Goal: Task Accomplishment & Management: Use online tool/utility

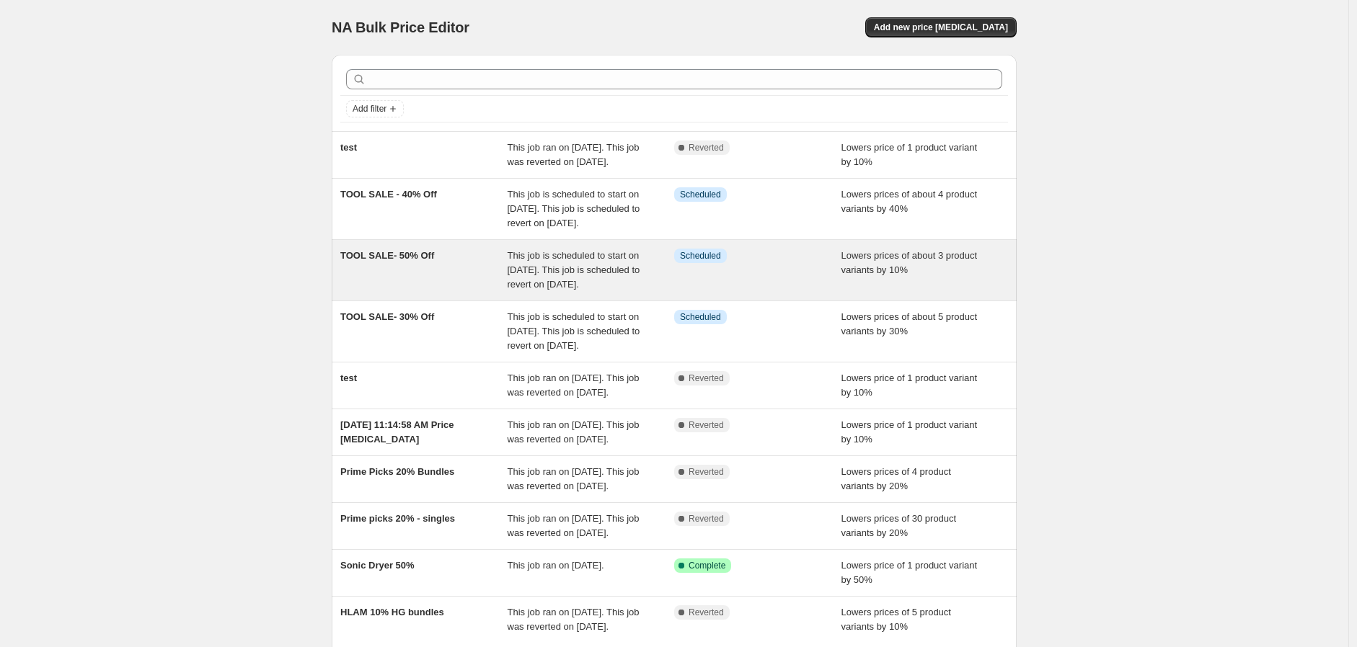
click at [456, 292] on div "TOOL SALE- 50% Off" at bounding box center [423, 270] width 167 height 43
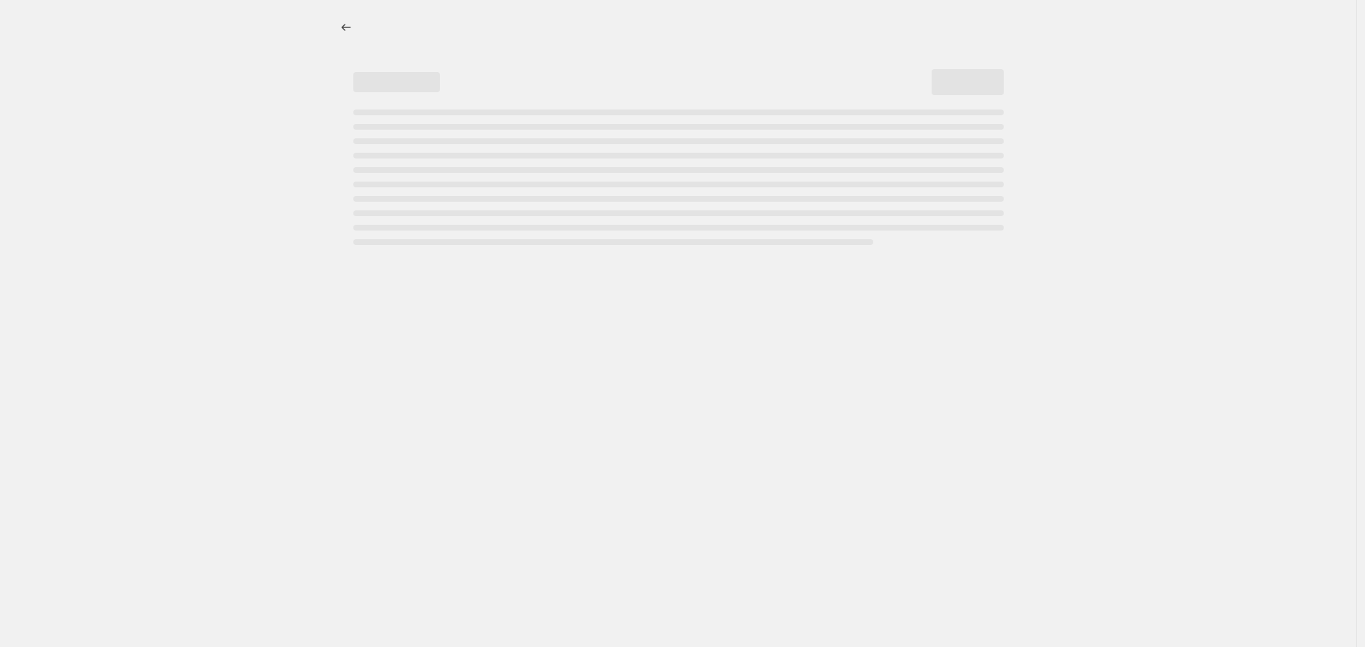
select select "percentage"
select select "no_change"
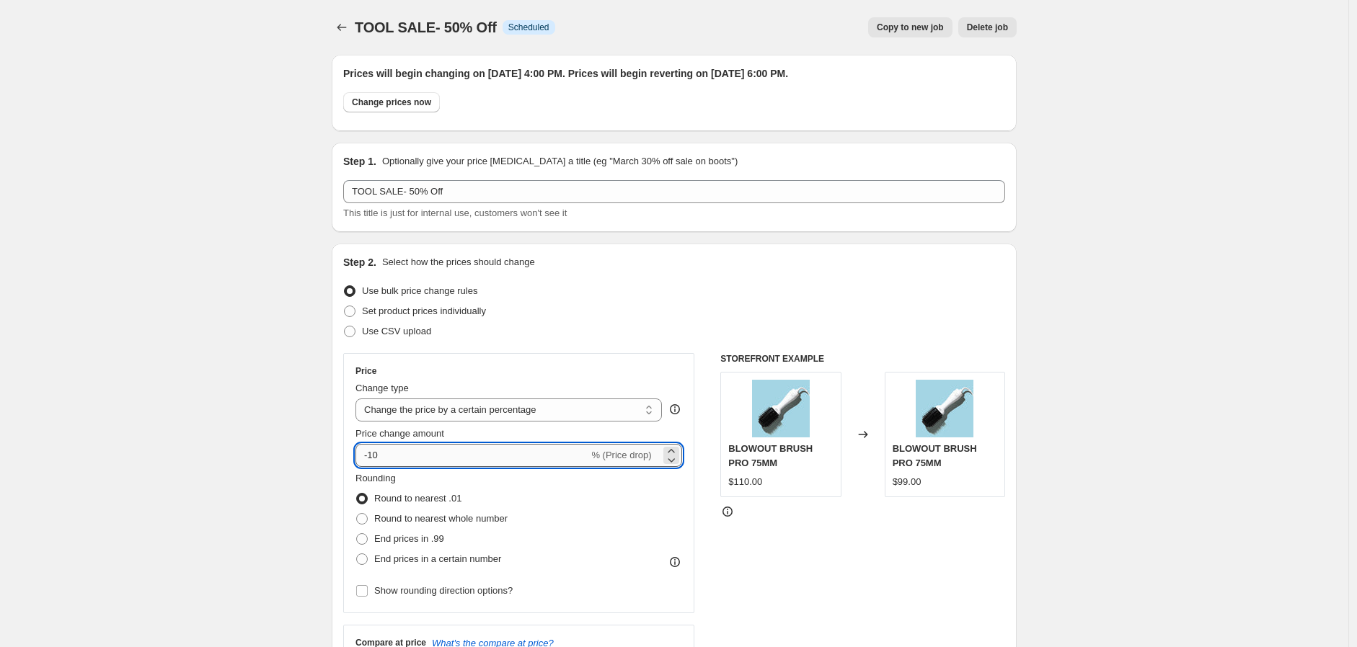
click at [376, 457] on input "-10" at bounding box center [471, 455] width 233 height 23
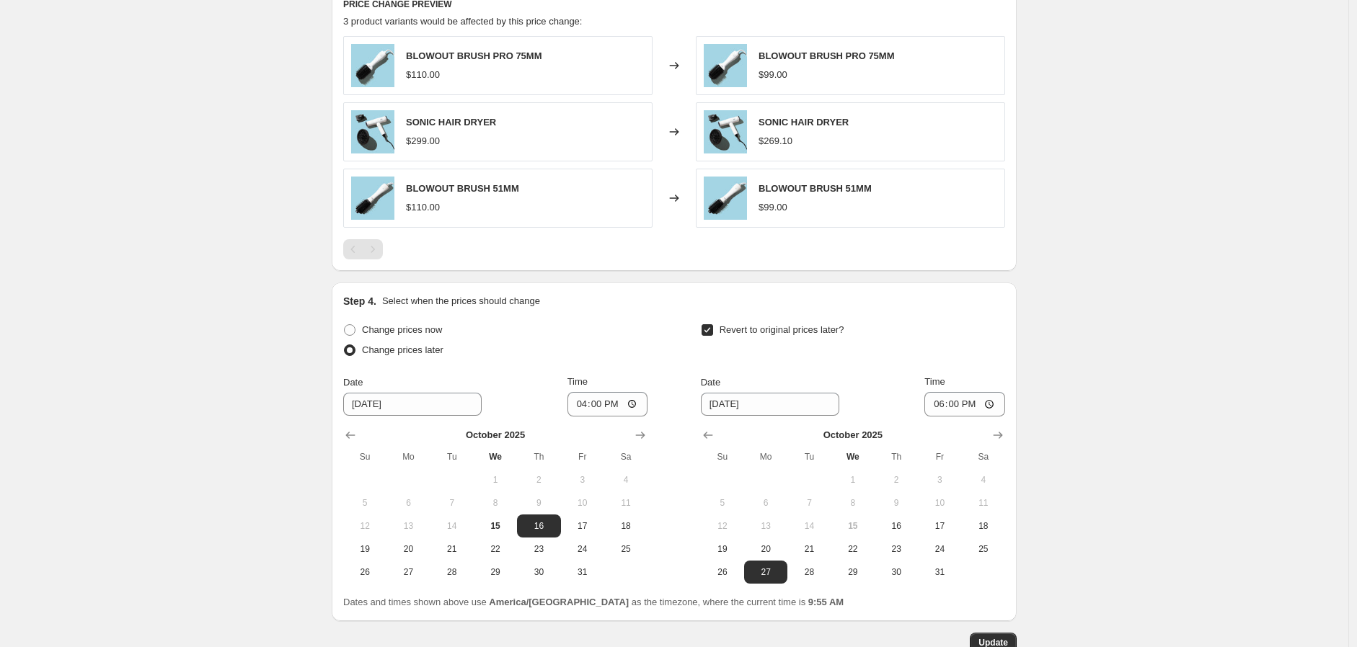
scroll to position [1040, 0]
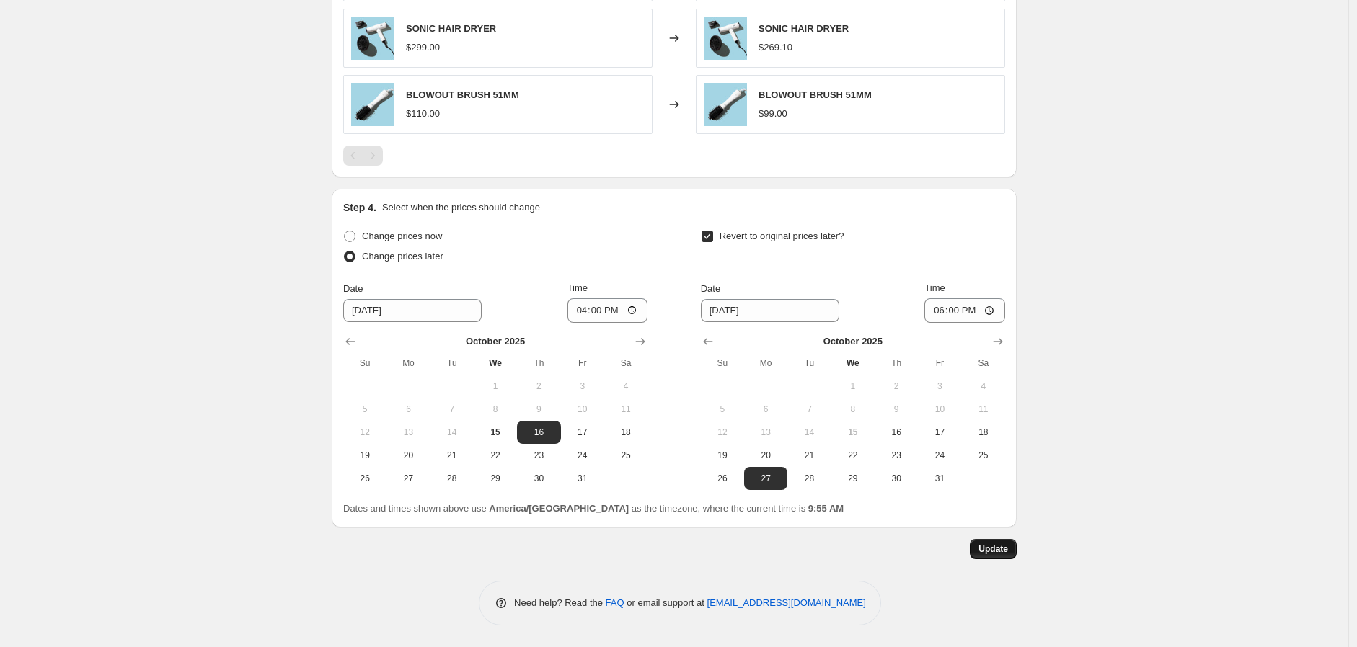
type input "-50"
click at [1006, 549] on span "Update" at bounding box center [993, 550] width 30 height 12
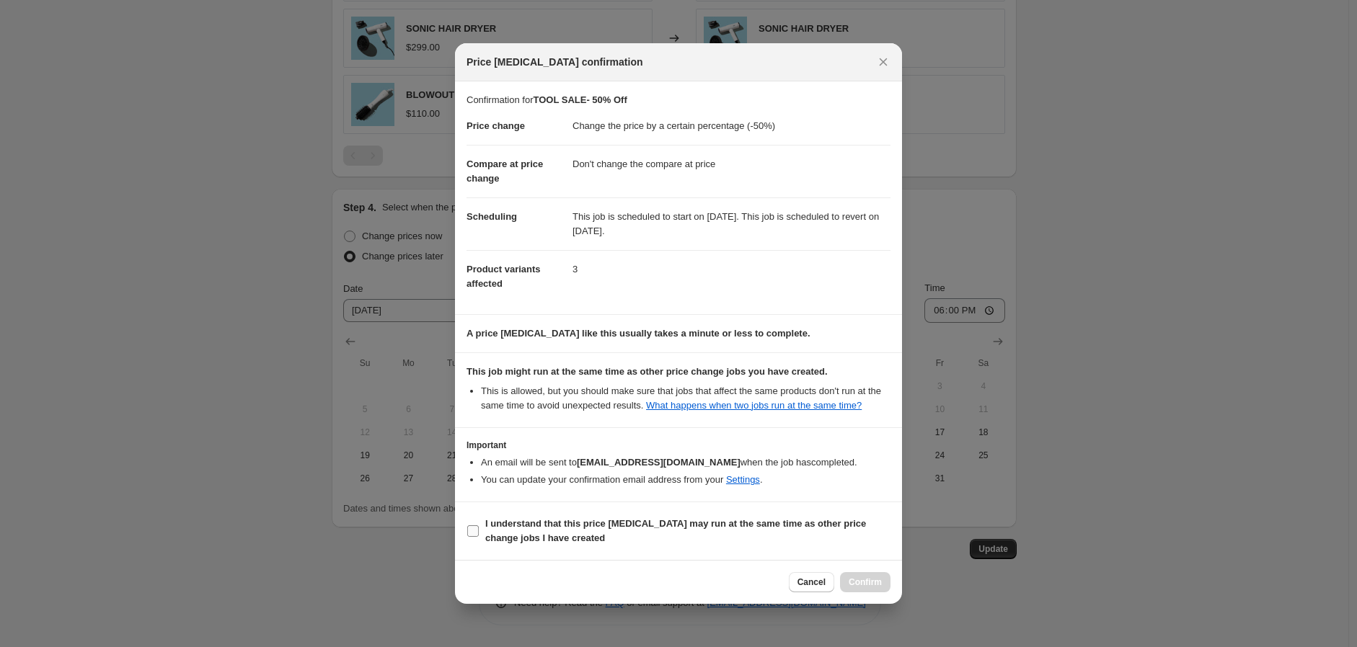
click at [542, 530] on b "I understand that this price change job may run at the same time as other price…" at bounding box center [675, 530] width 381 height 25
click at [479, 530] on input "I understand that this price change job may run at the same time as other price…" at bounding box center [473, 532] width 12 height 12
checkbox input "true"
click at [858, 585] on span "Confirm" at bounding box center [865, 583] width 33 height 12
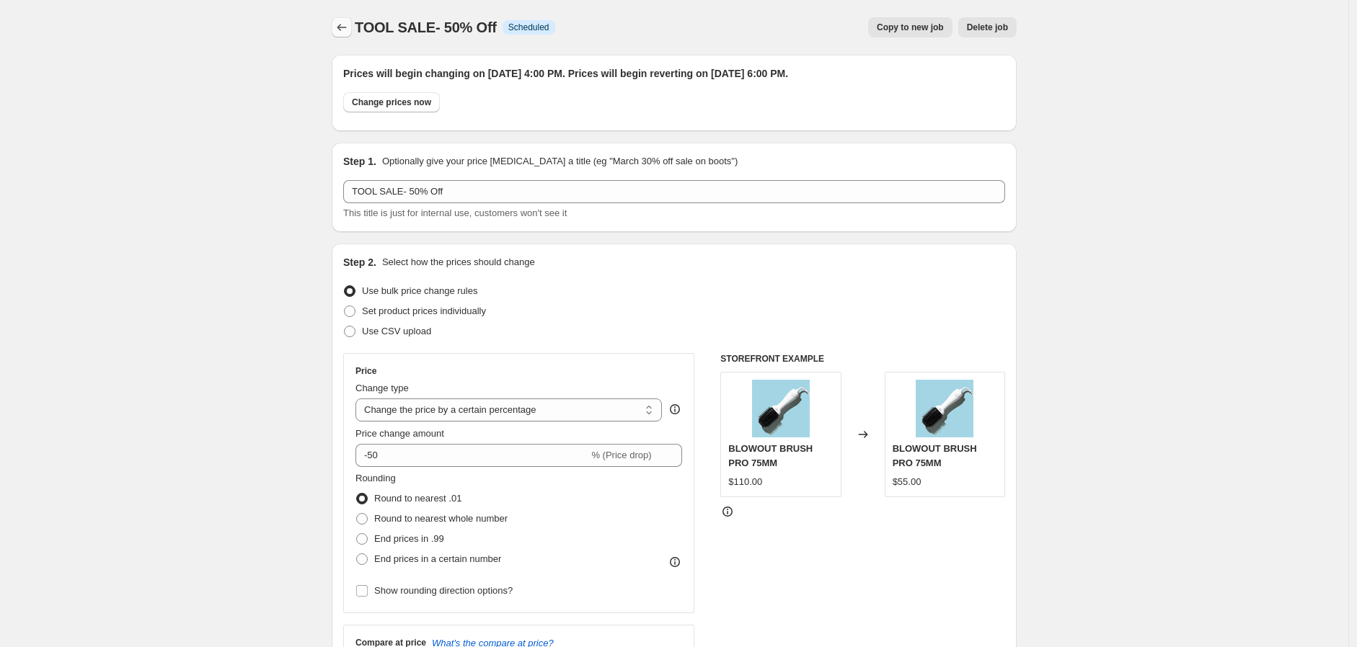
click at [342, 35] on button "Price change jobs" at bounding box center [342, 27] width 20 height 20
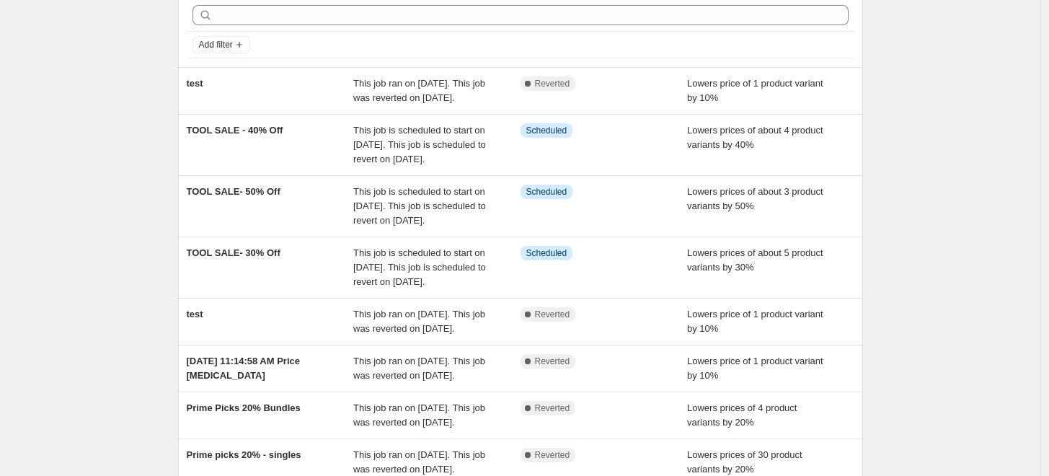
scroll to position [63, 0]
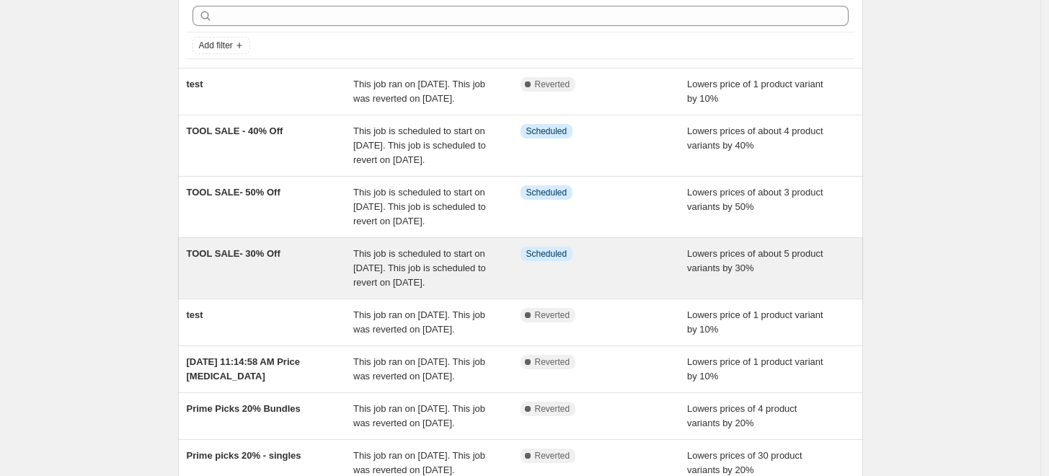
click at [274, 290] on div "TOOL SALE- 30% Off" at bounding box center [270, 268] width 167 height 43
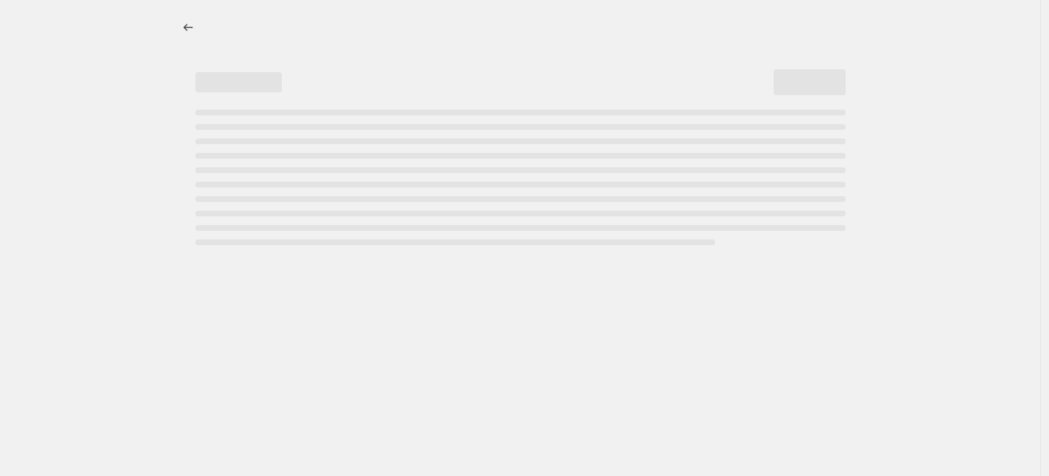
select select "percentage"
